Goal: Task Accomplishment & Management: Manage account settings

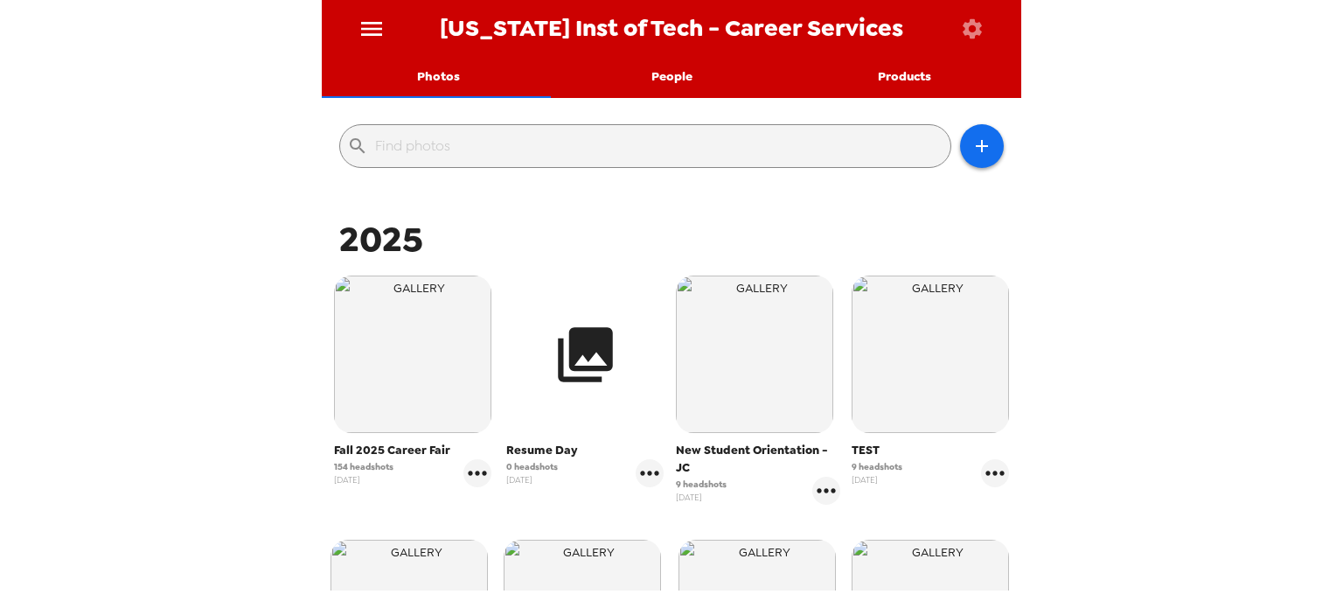
scroll to position [262, 0]
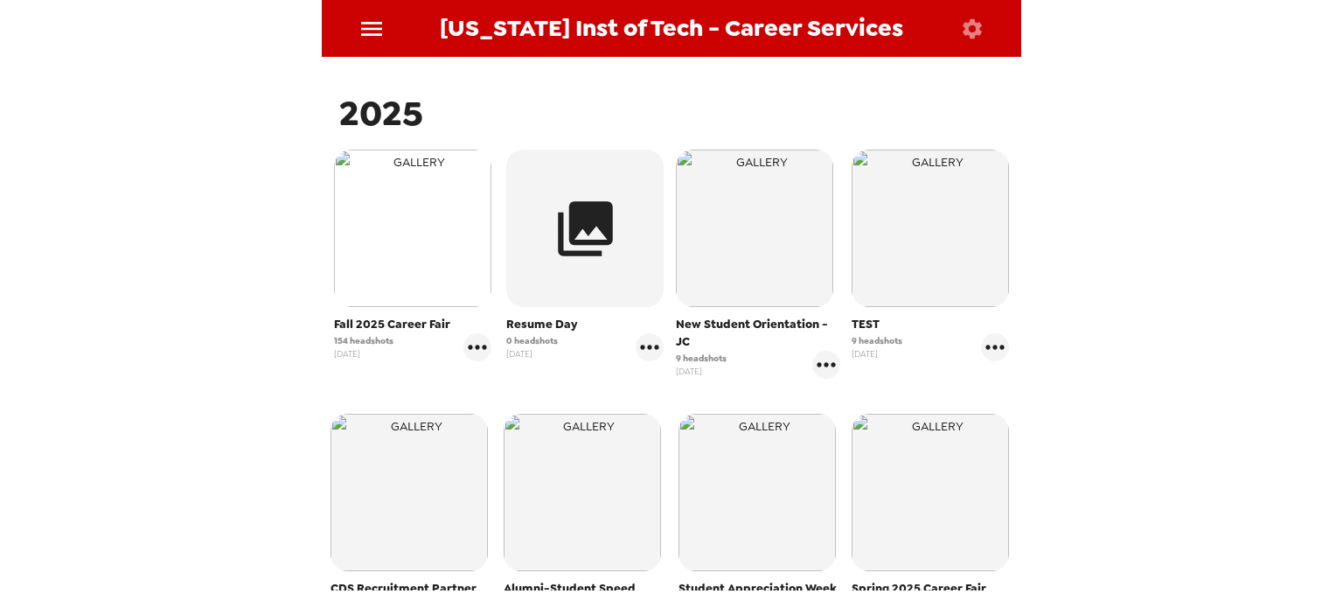
click at [441, 255] on img "button" at bounding box center [412, 228] width 157 height 157
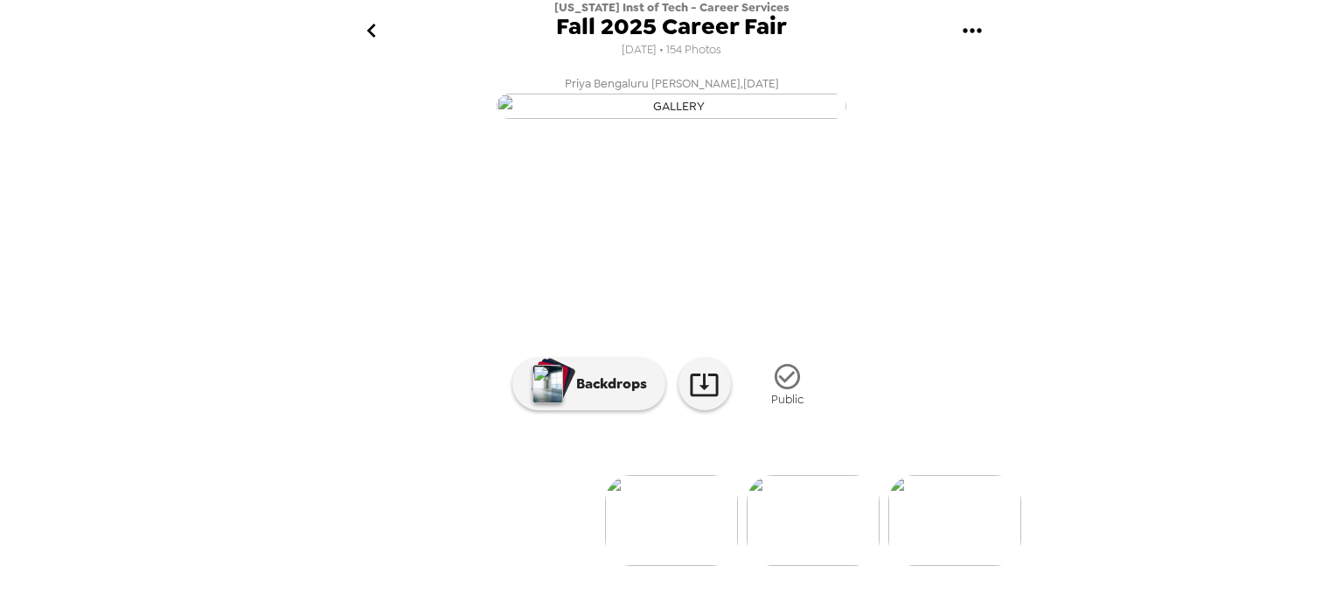
click at [820, 552] on img at bounding box center [813, 520] width 133 height 91
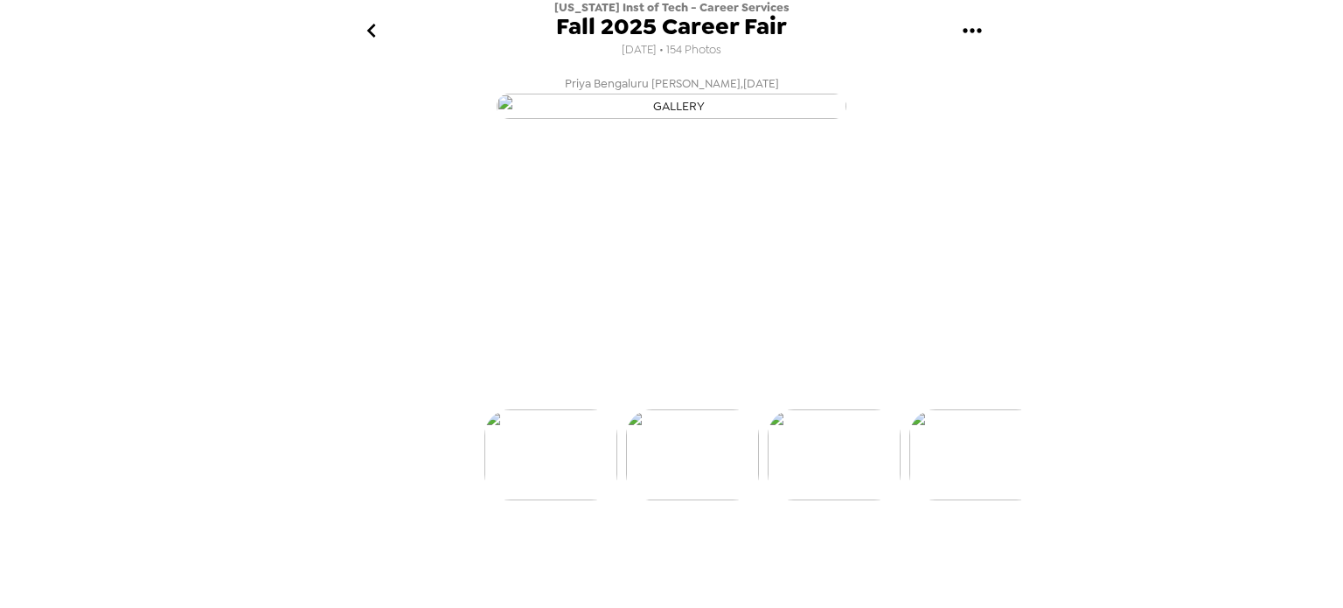
scroll to position [0, 141]
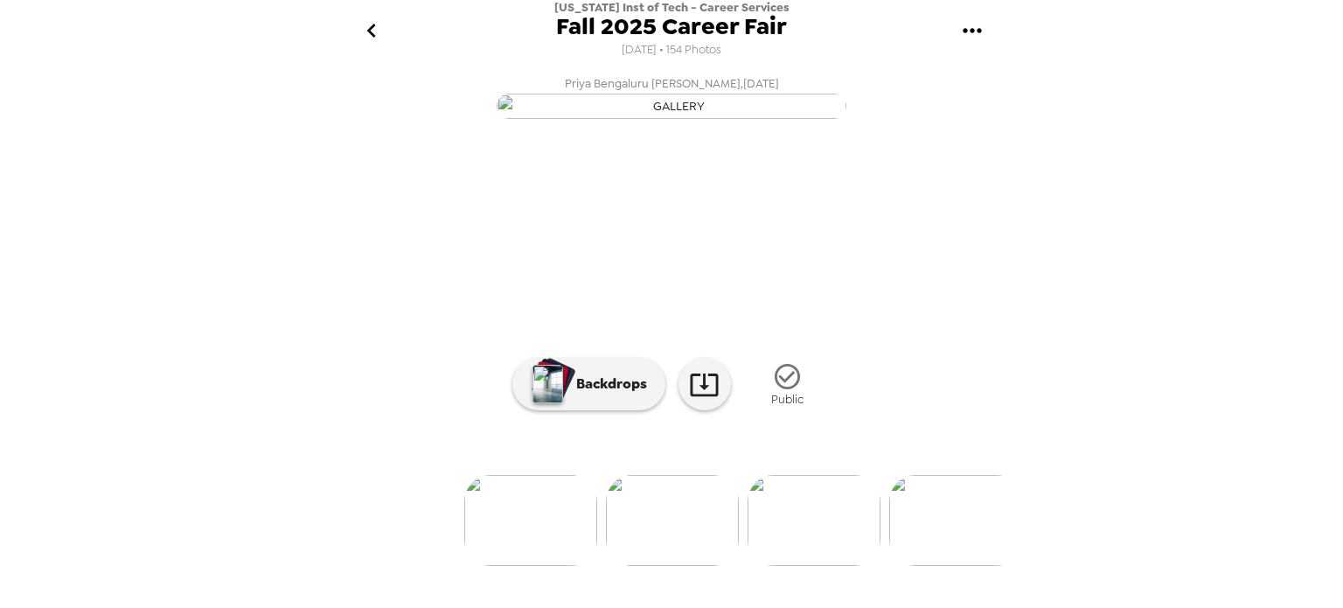
click at [815, 541] on div at bounding box center [672, 491] width 700 height 149
click at [818, 520] on img at bounding box center [814, 520] width 133 height 91
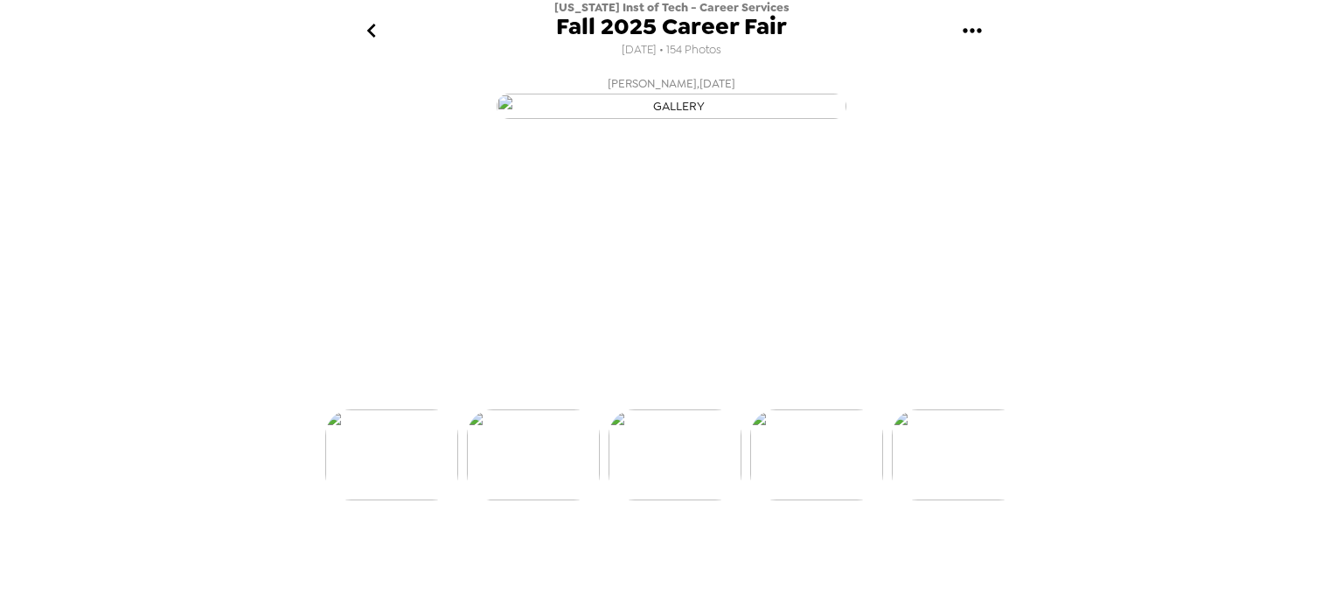
scroll to position [0, 283]
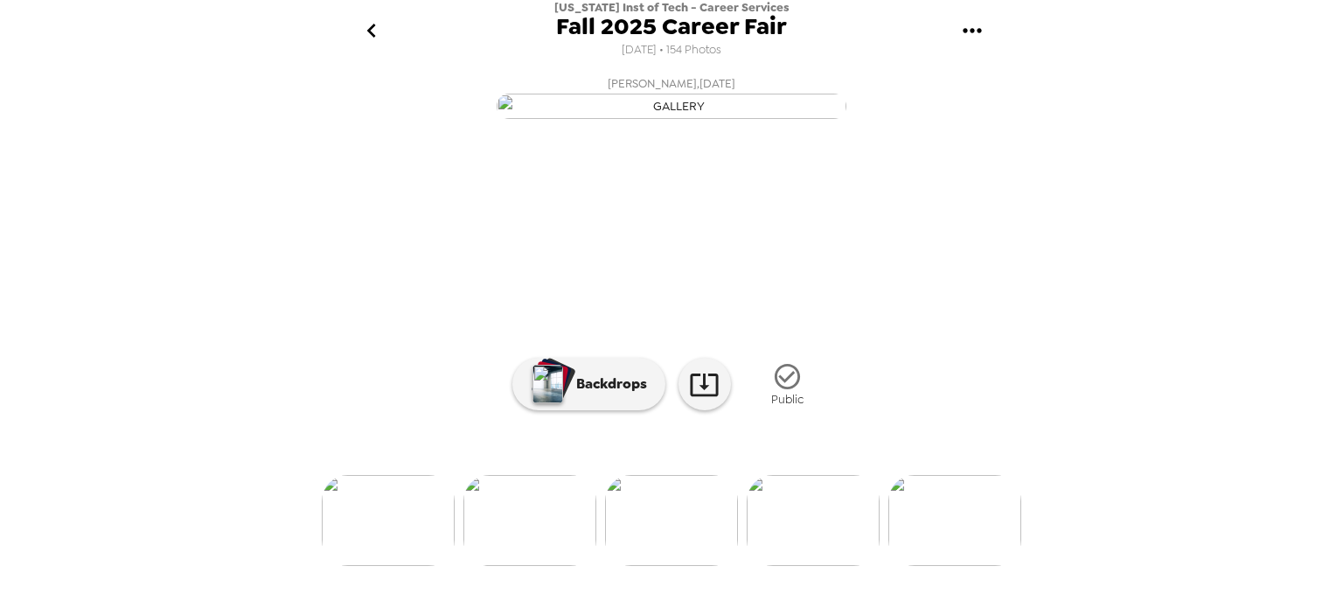
click at [813, 533] on div at bounding box center [672, 491] width 700 height 149
click at [805, 533] on img at bounding box center [813, 520] width 133 height 91
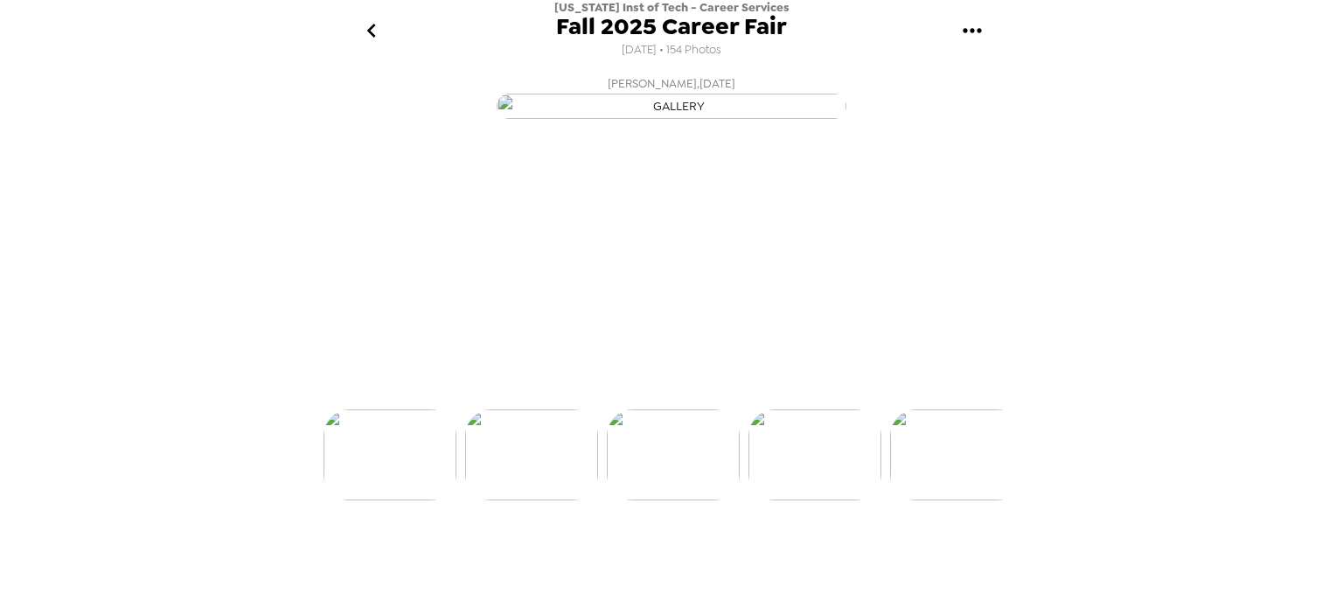
scroll to position [0, 424]
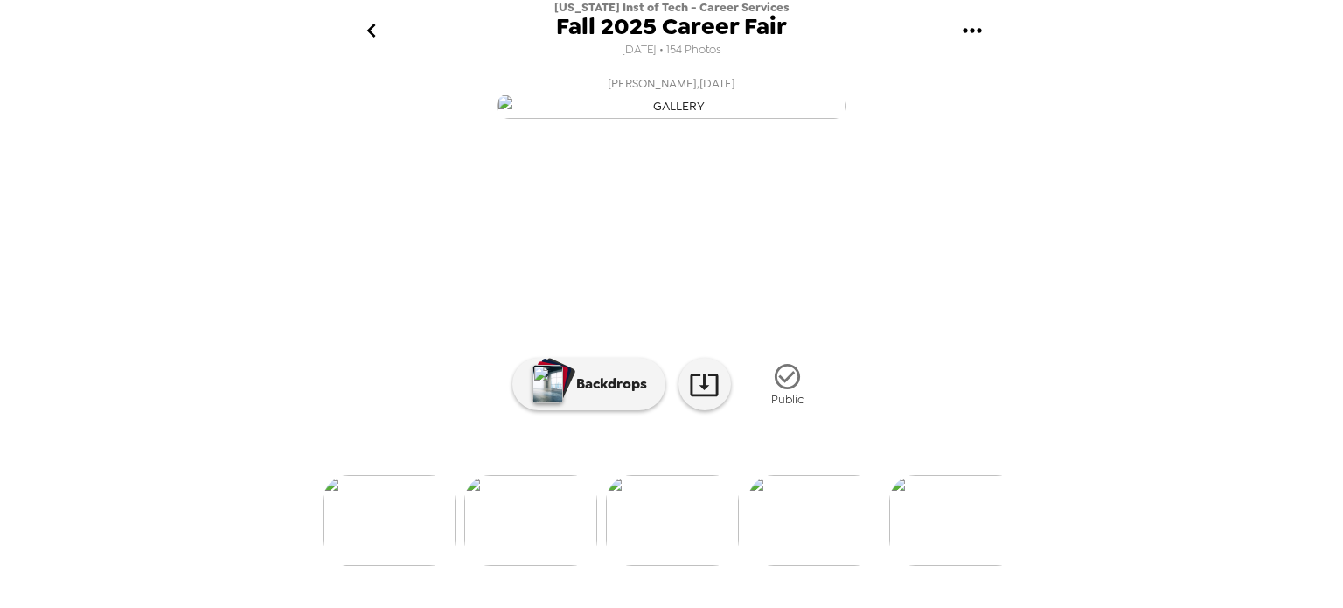
click at [864, 542] on div at bounding box center [672, 491] width 700 height 149
click at [832, 538] on img at bounding box center [814, 520] width 133 height 91
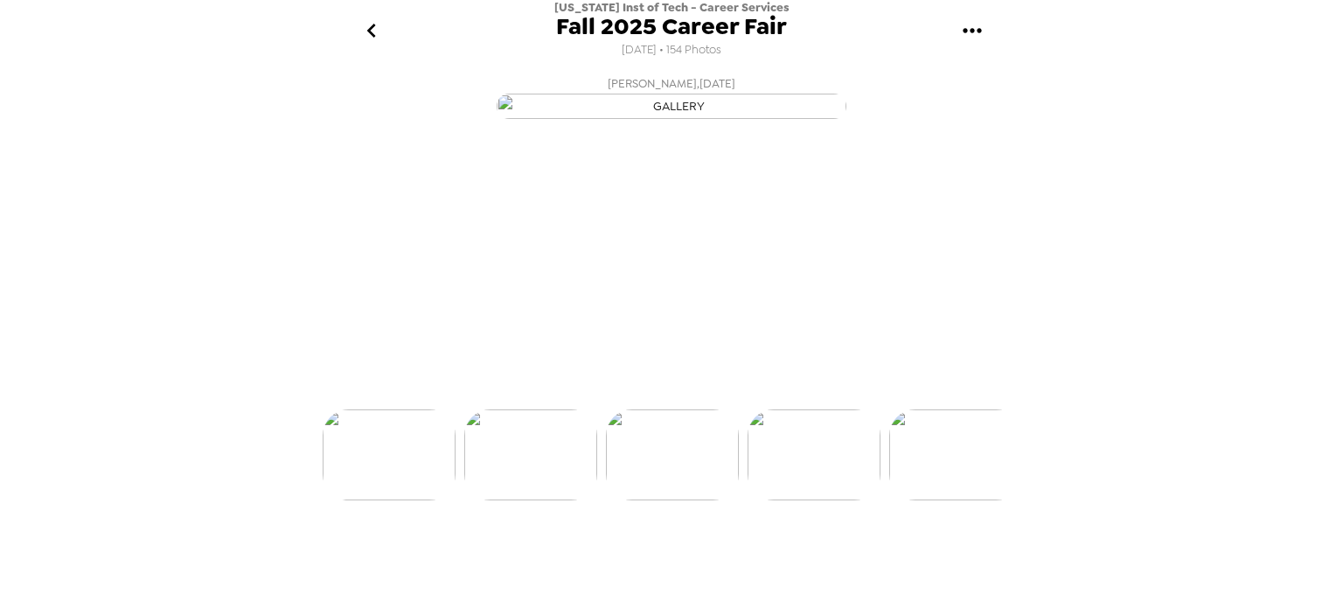
scroll to position [0, 567]
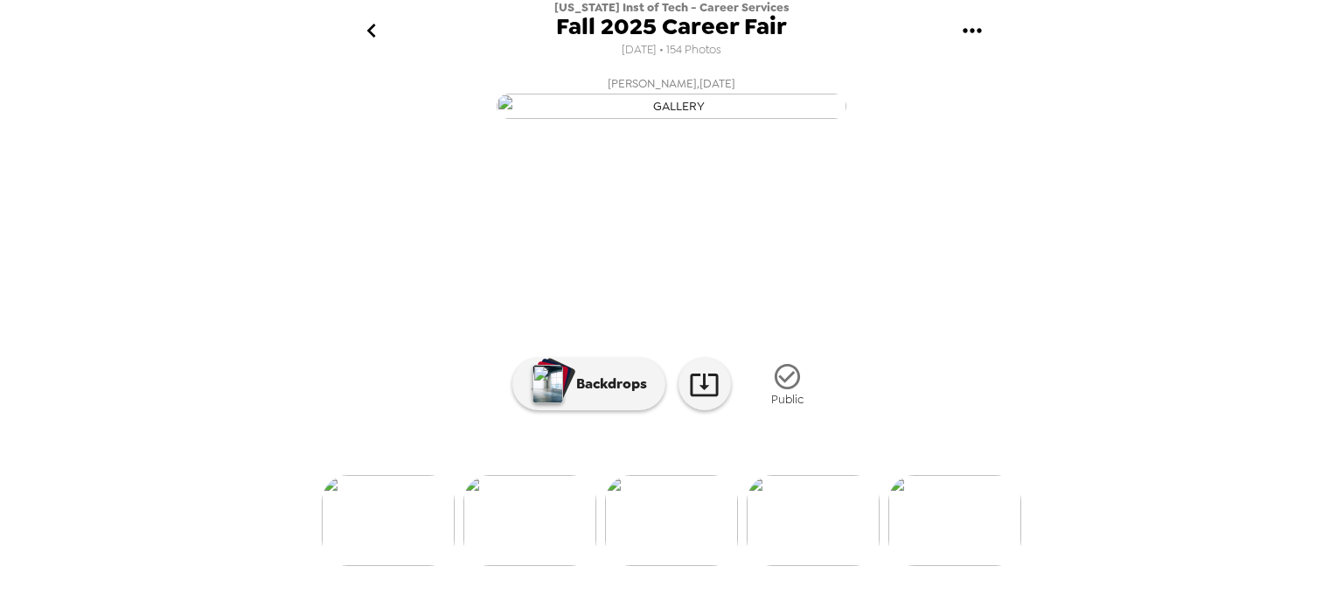
click at [792, 545] on div at bounding box center [672, 491] width 700 height 149
click at [780, 523] on img at bounding box center [813, 520] width 133 height 91
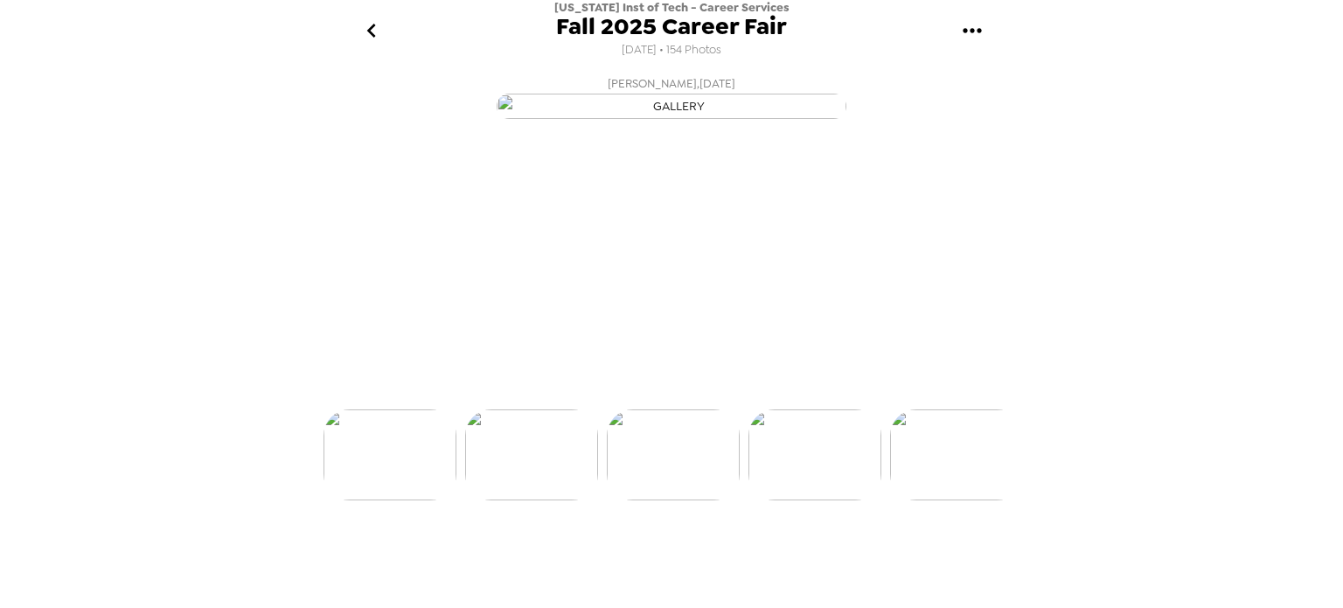
scroll to position [0, 707]
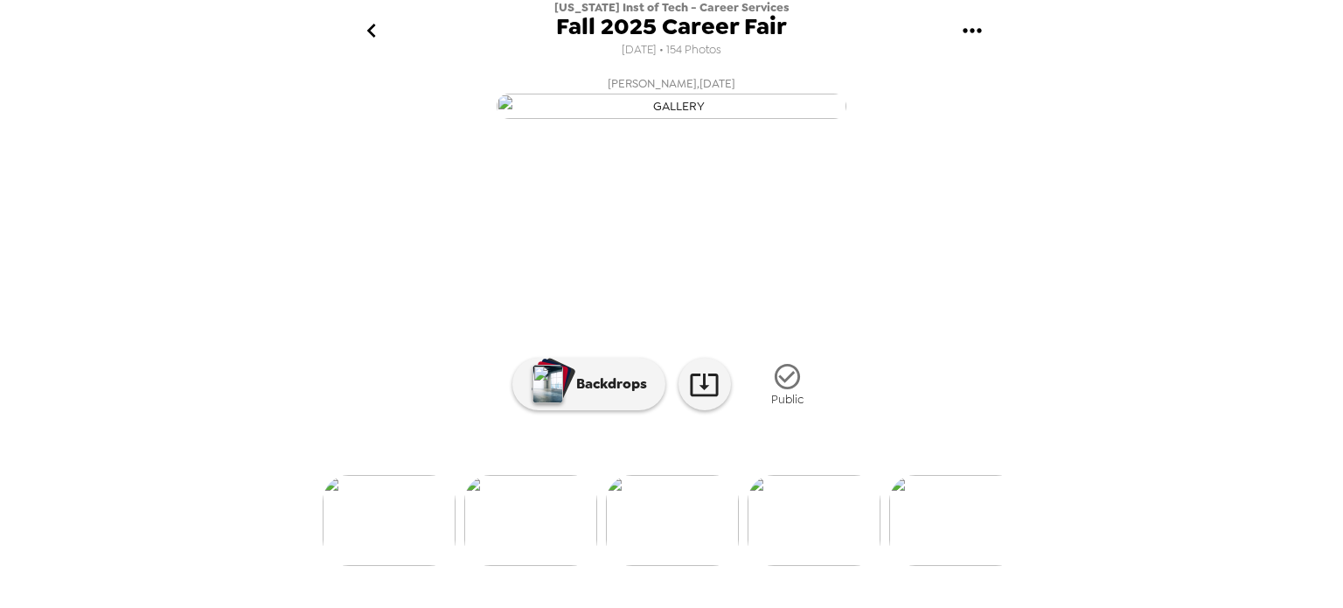
click at [832, 538] on div at bounding box center [672, 491] width 700 height 149
click at [926, 532] on img at bounding box center [955, 520] width 133 height 91
click at [378, 31] on icon "go back" at bounding box center [372, 31] width 28 height 28
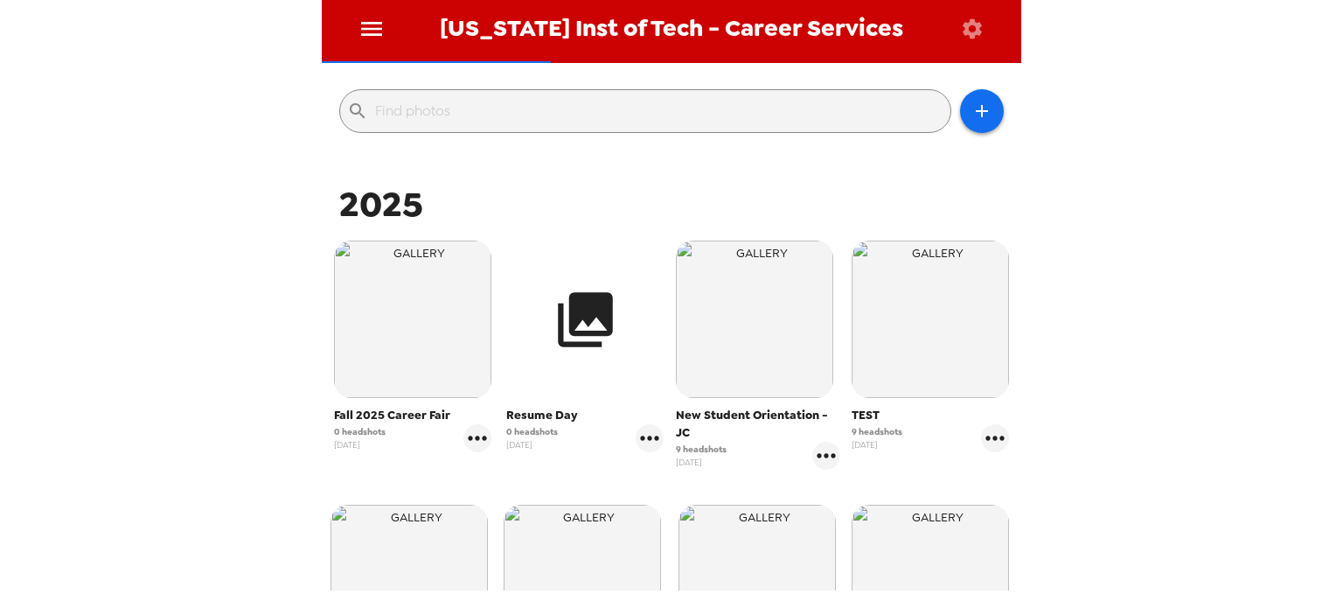
scroll to position [175, 0]
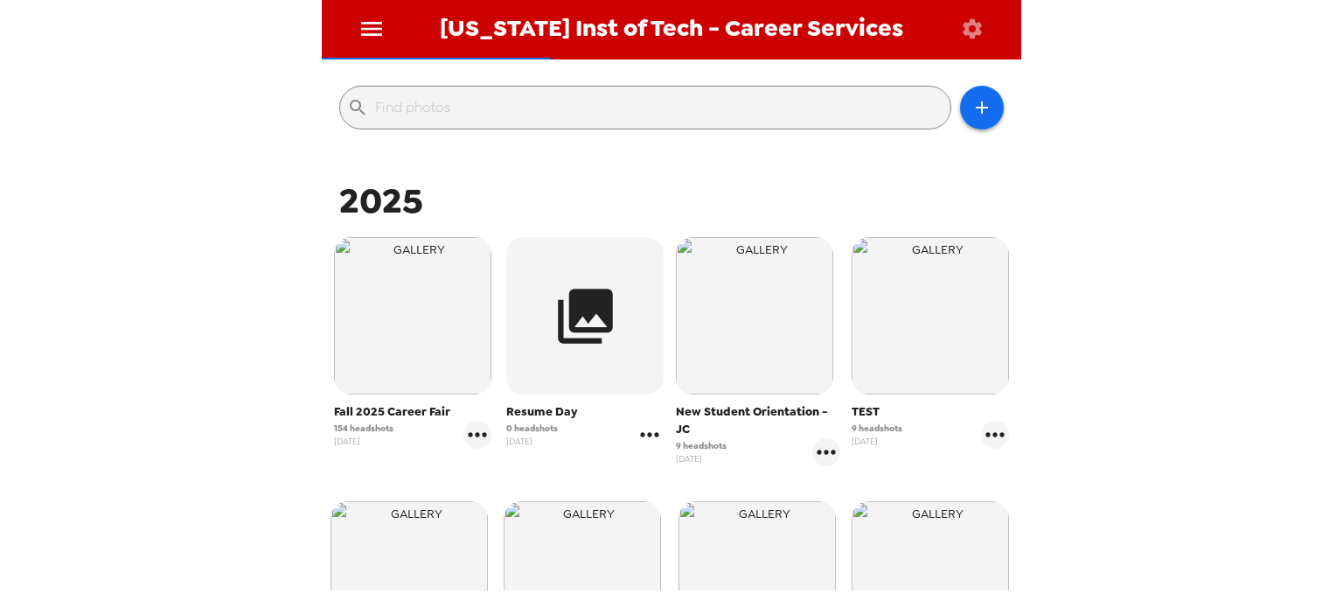
click at [641, 425] on icon "gallery menu" at bounding box center [650, 435] width 28 height 28
click at [696, 467] on span "Edit Shoot" at bounding box center [749, 472] width 145 height 21
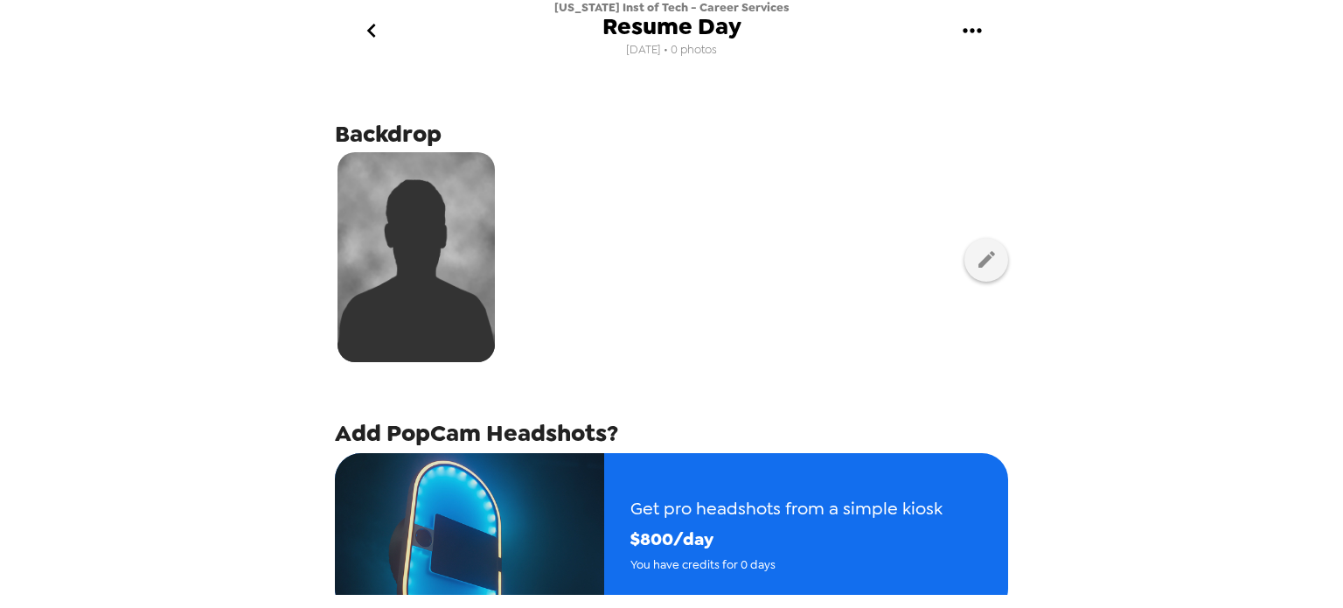
click at [962, 25] on icon "gallery menu" at bounding box center [972, 31] width 28 height 28
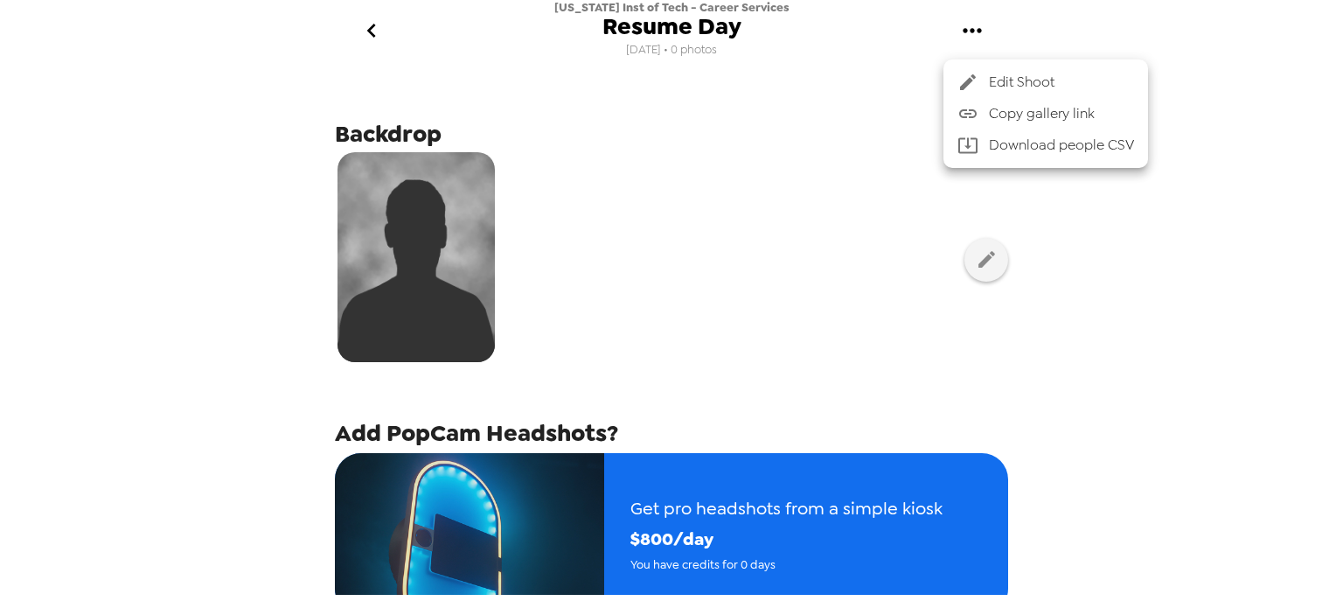
click at [801, 150] on div at bounding box center [671, 304] width 1343 height 608
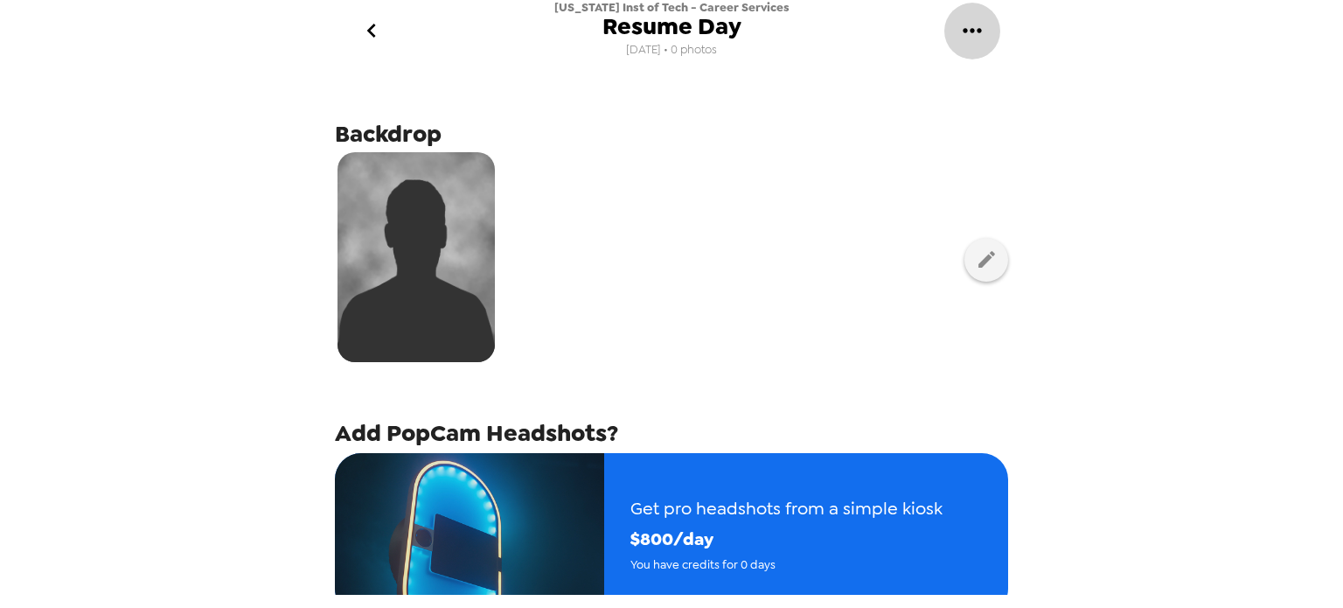
click at [970, 31] on icon "gallery menu" at bounding box center [972, 31] width 28 height 28
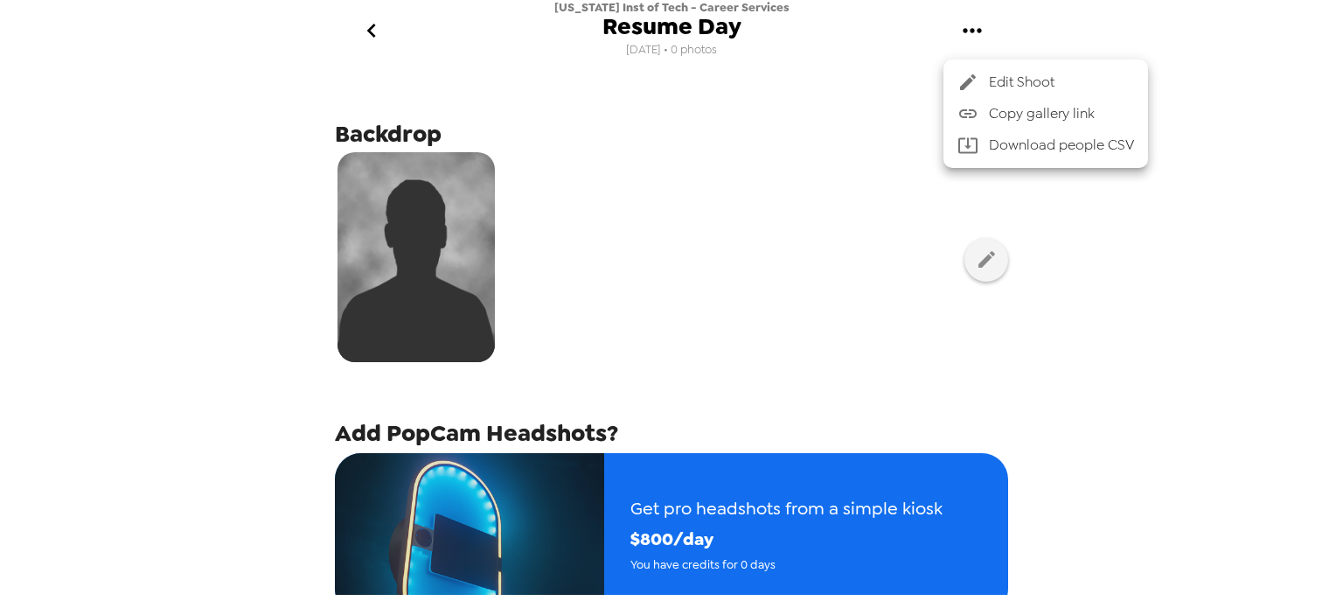
click at [857, 153] on div at bounding box center [671, 304] width 1343 height 608
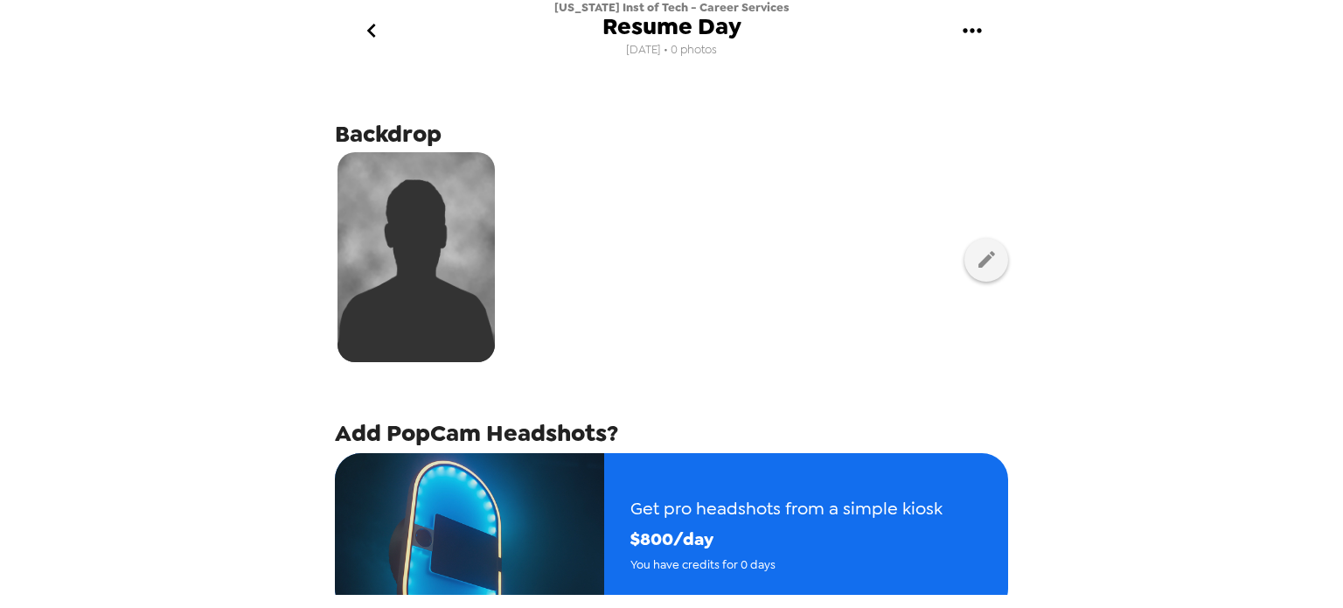
click at [358, 15] on button "go back" at bounding box center [371, 31] width 57 height 57
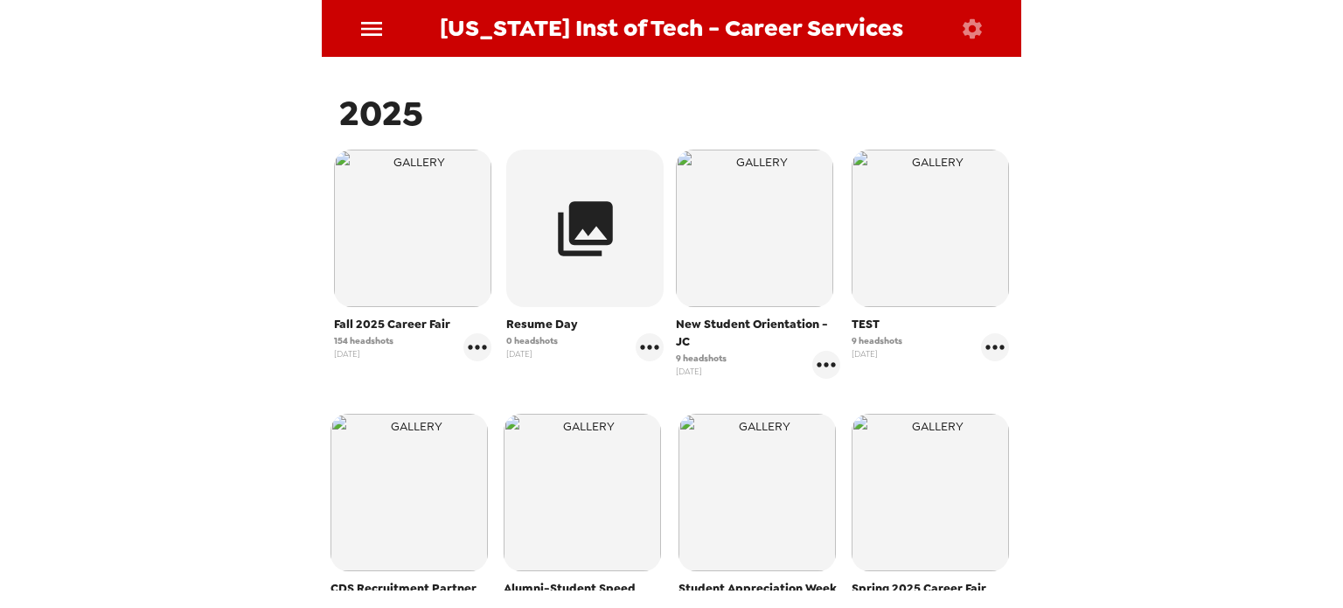
drag, startPoint x: 594, startPoint y: 253, endPoint x: 549, endPoint y: 369, distance: 124.6
click at [549, 369] on div "Resume Day 0 headshots 9/10/25" at bounding box center [585, 264] width 173 height 238
click at [651, 341] on icon "gallery menu" at bounding box center [650, 347] width 28 height 28
click at [545, 382] on div at bounding box center [671, 304] width 1343 height 608
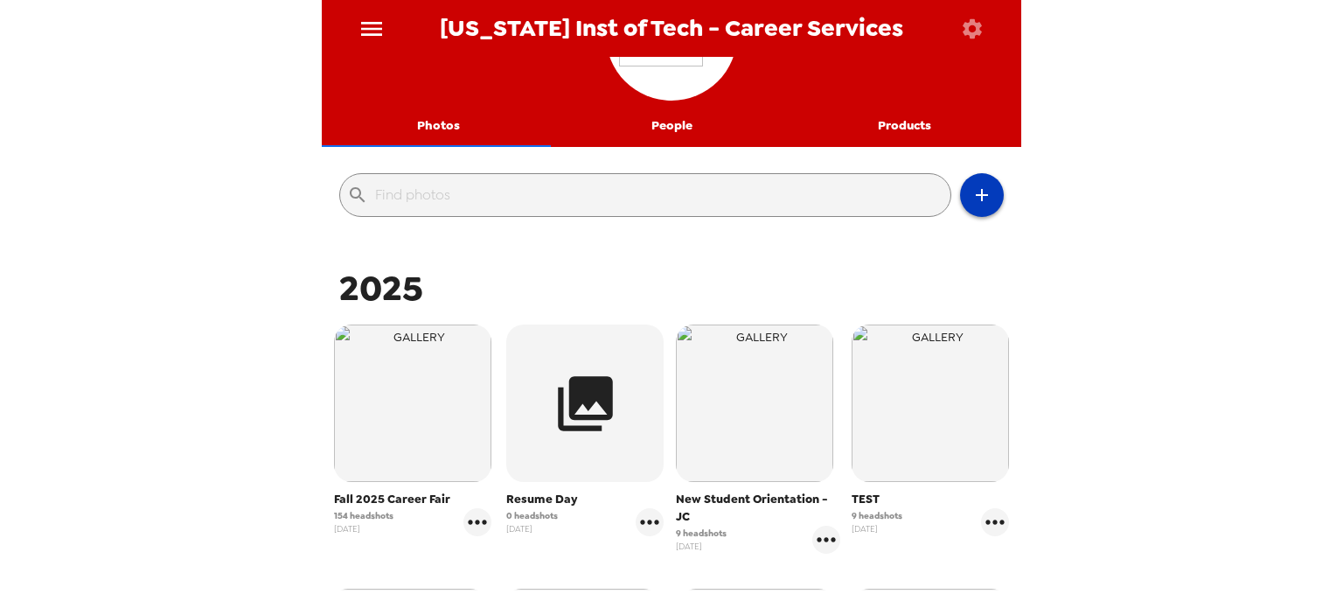
click at [972, 191] on icon "button" at bounding box center [982, 195] width 21 height 21
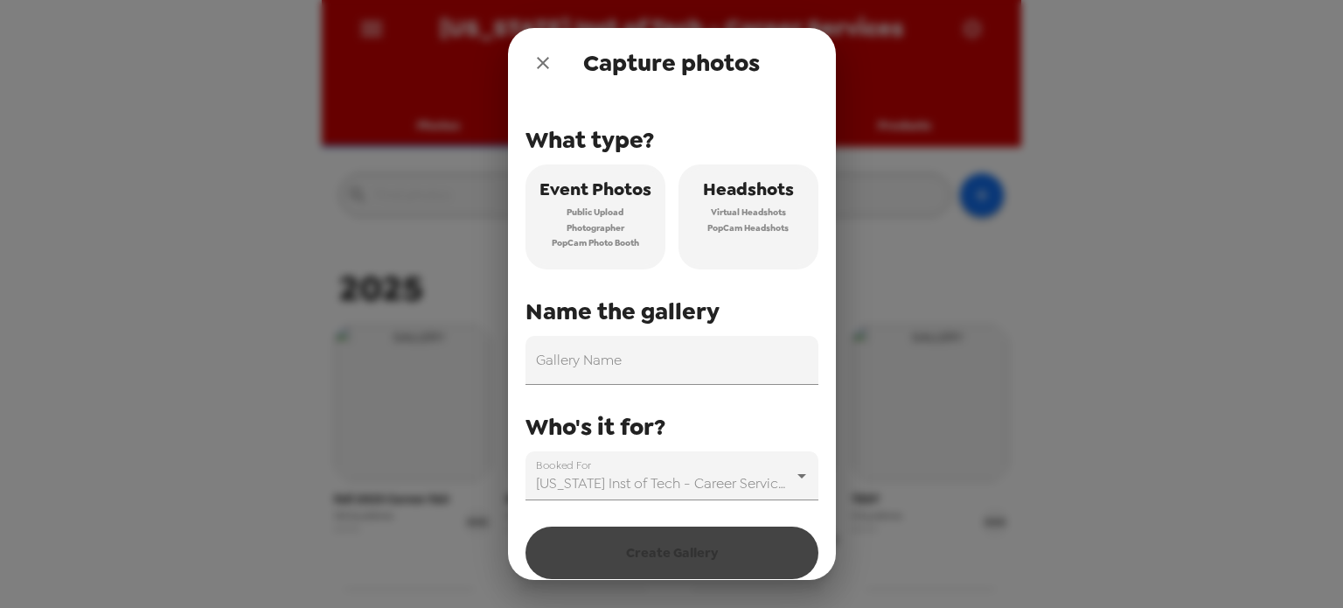
click at [744, 211] on span "Virtual Headshots" at bounding box center [748, 213] width 75 height 16
click at [655, 366] on input "Gallery Name" at bounding box center [672, 360] width 293 height 49
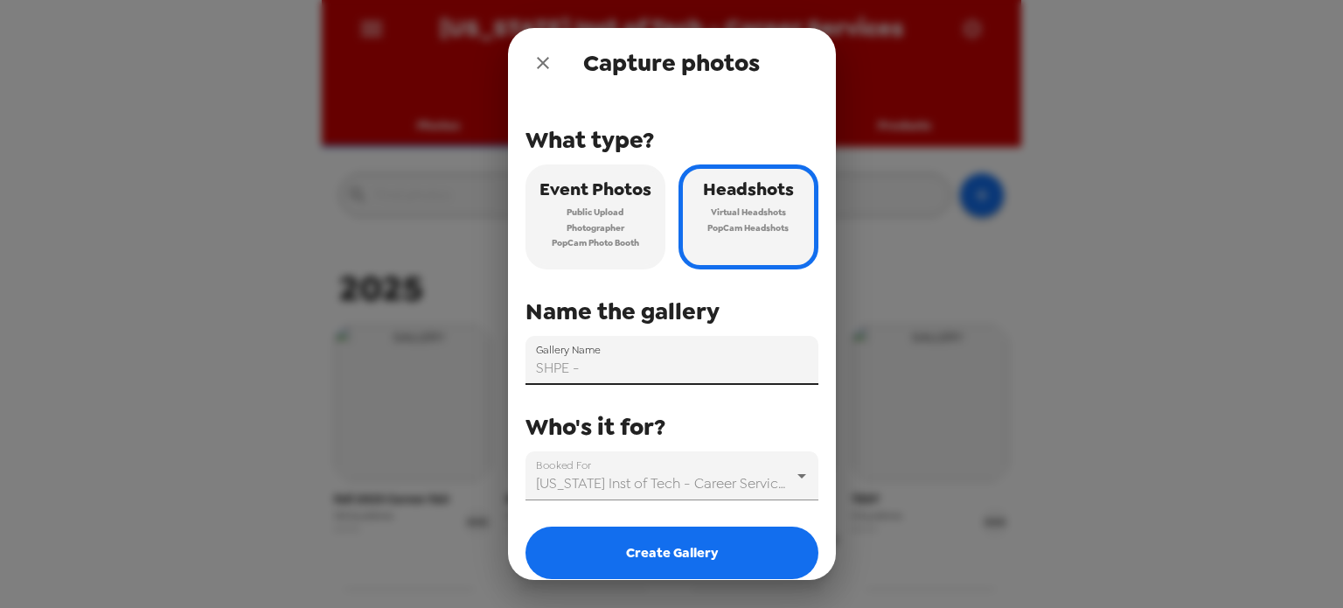
paste input "How To: Conference Prep 1"
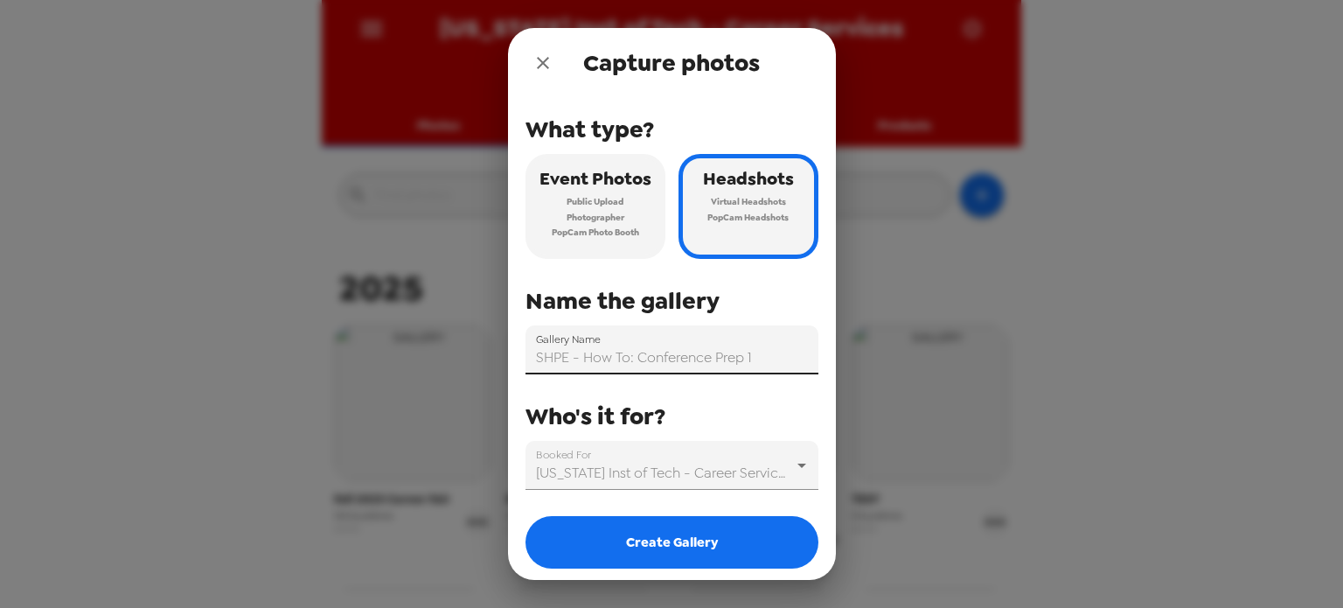
scroll to position [17, 0]
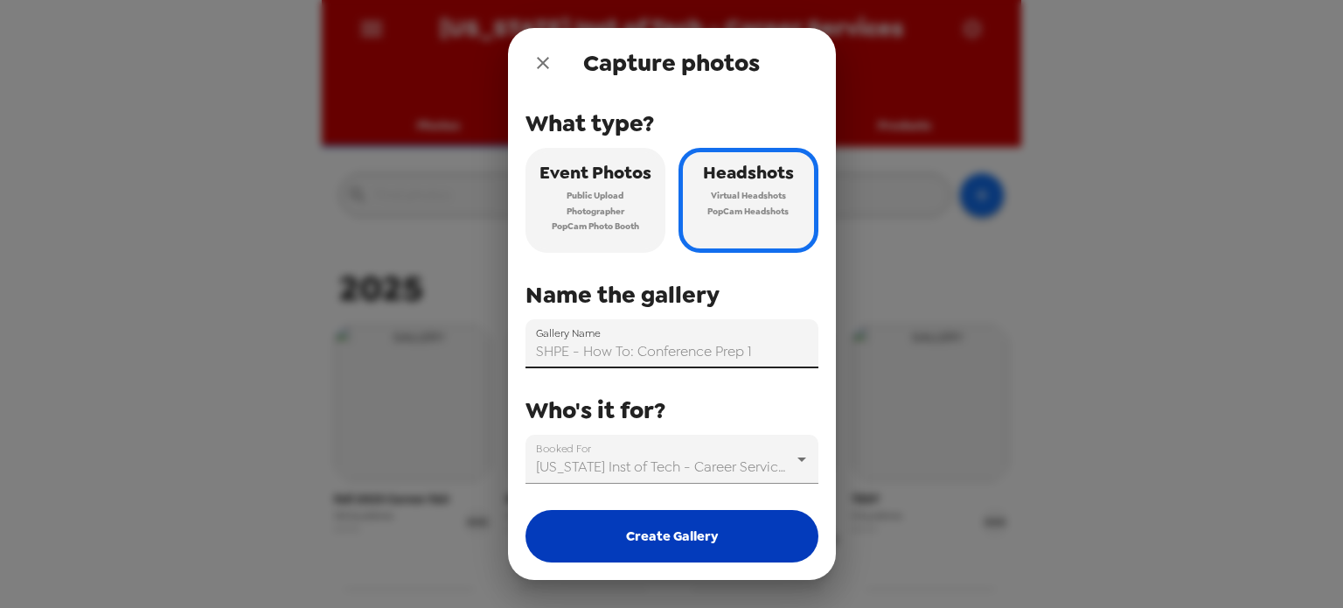
type input "SHPE - How To: Conference Prep 1"
click at [672, 538] on button "Create Gallery" at bounding box center [672, 536] width 293 height 52
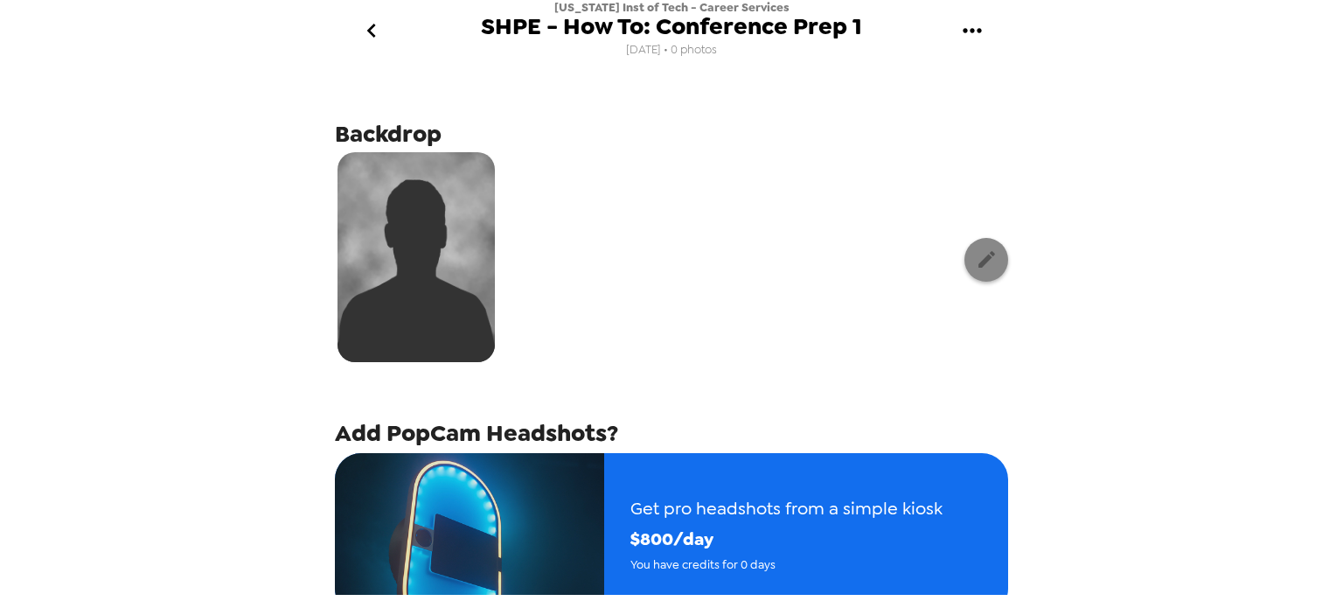
click at [980, 261] on icon "button" at bounding box center [987, 259] width 22 height 22
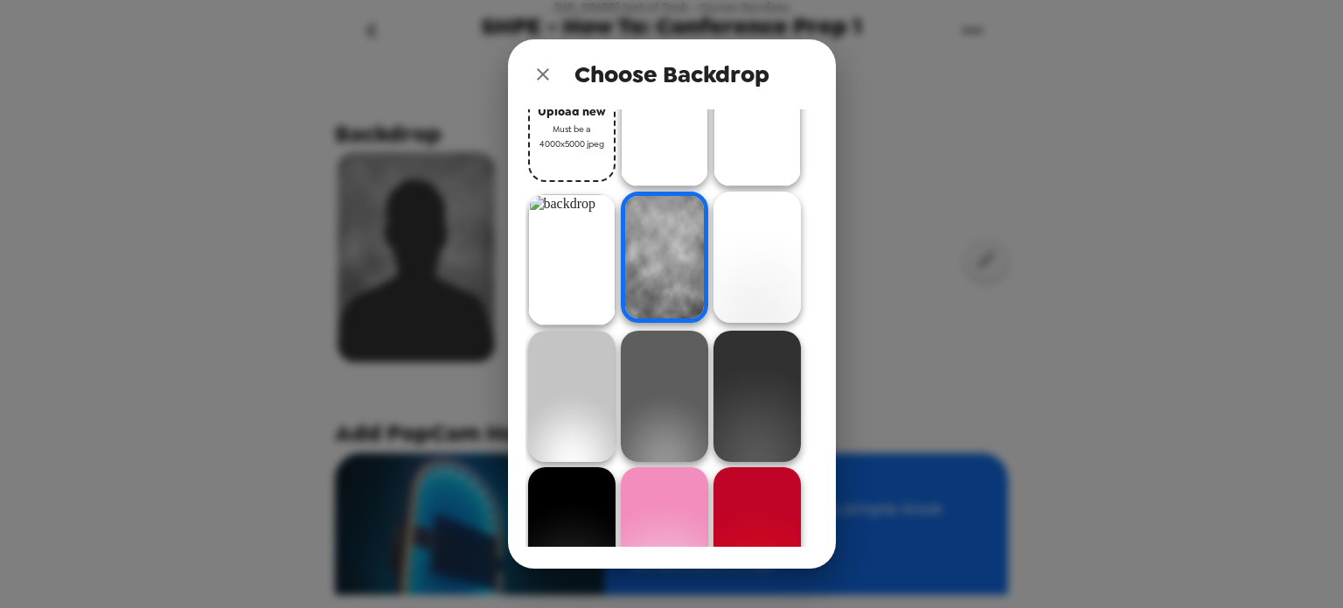
scroll to position [87, 0]
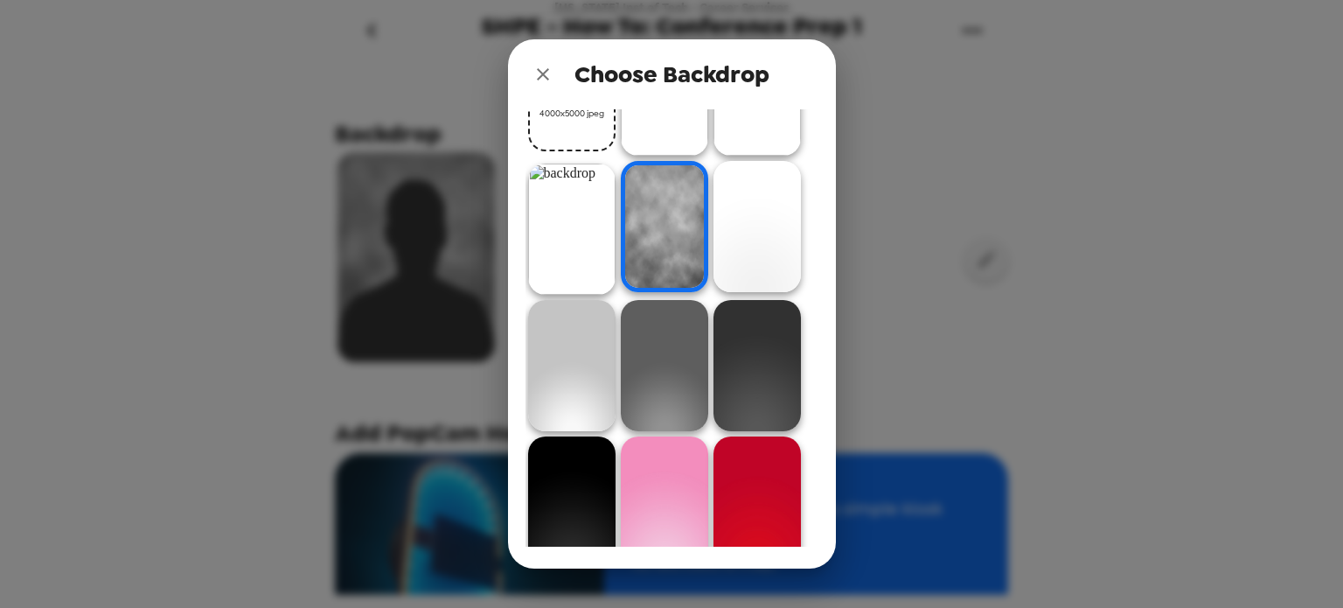
click at [883, 230] on div "Choose Backdrop Upload new Must be a 4000x5000 jpeg" at bounding box center [671, 304] width 1343 height 608
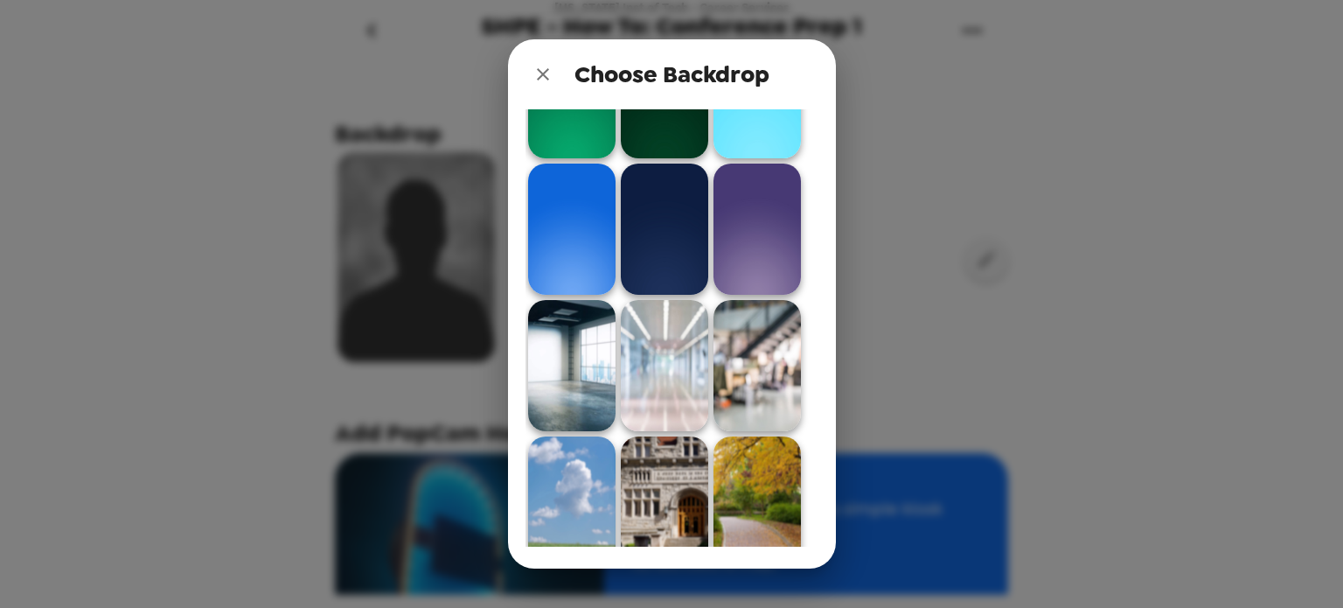
scroll to position [665, 0]
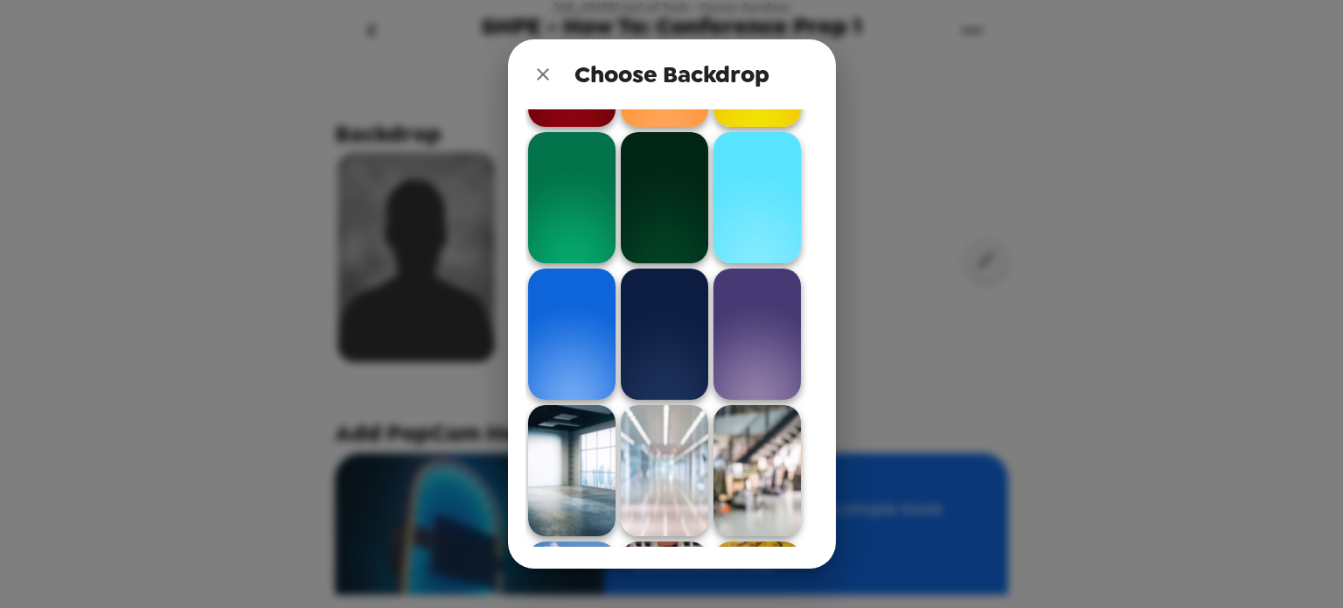
click at [536, 77] on icon "close" at bounding box center [543, 74] width 21 height 21
